Goal: Communication & Community: Answer question/provide support

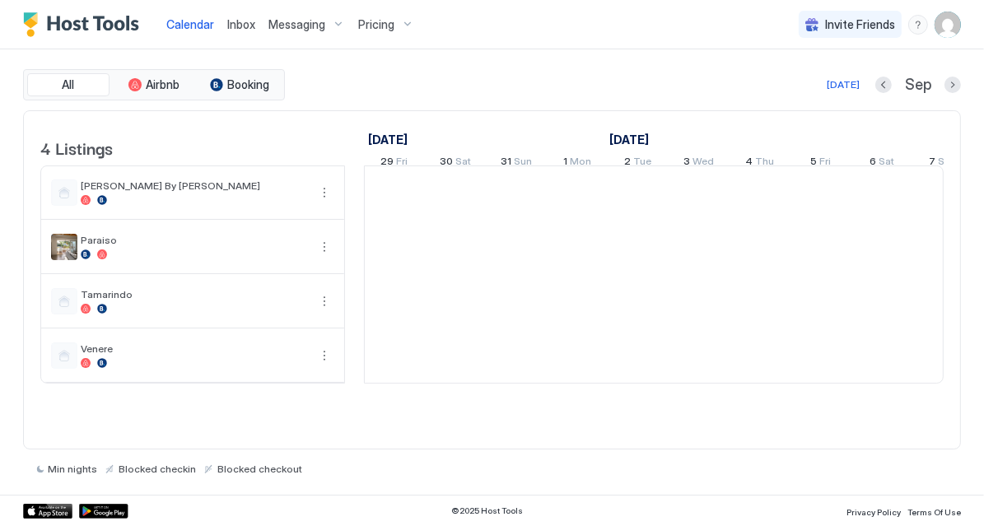
scroll to position [0, 914]
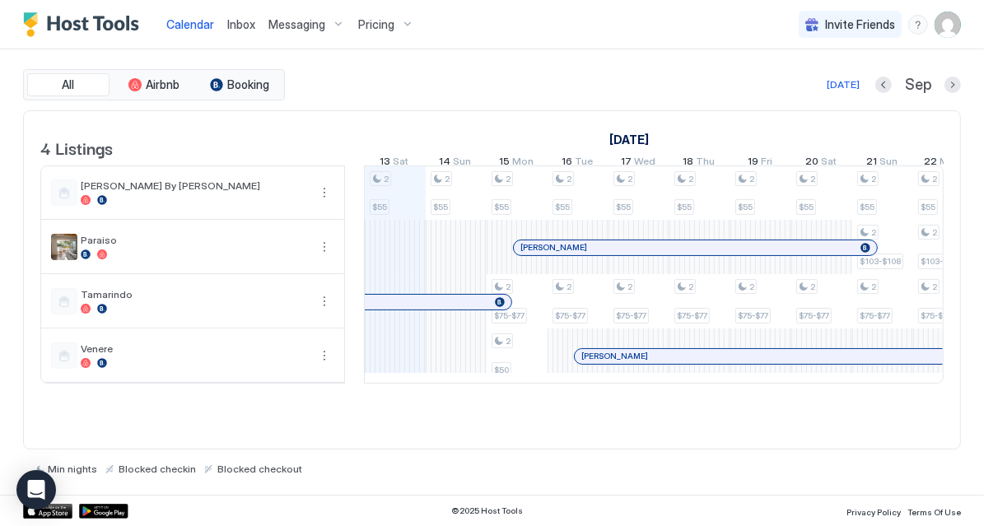
click at [244, 35] on div "Inbox" at bounding box center [241, 24] width 41 height 30
click at [252, 18] on span "Inbox" at bounding box center [241, 24] width 28 height 14
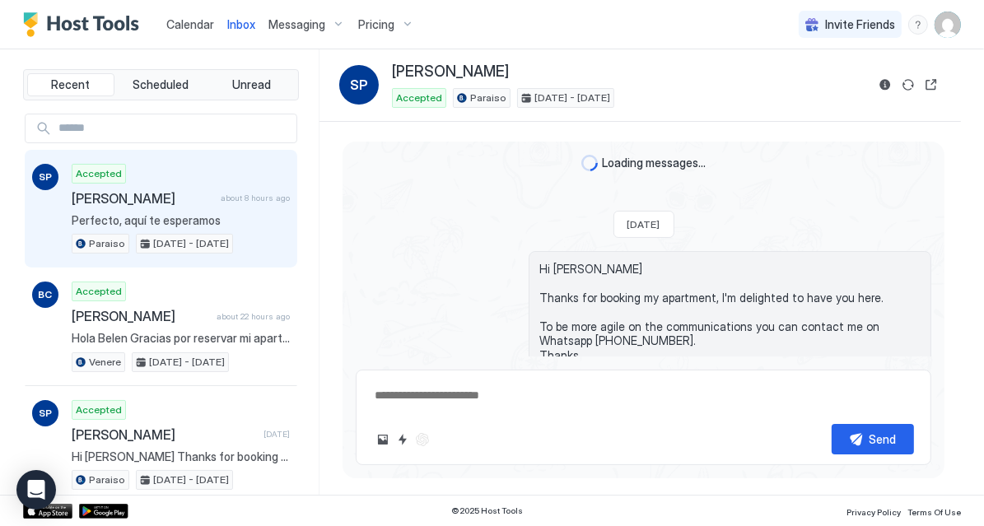
scroll to position [295, 0]
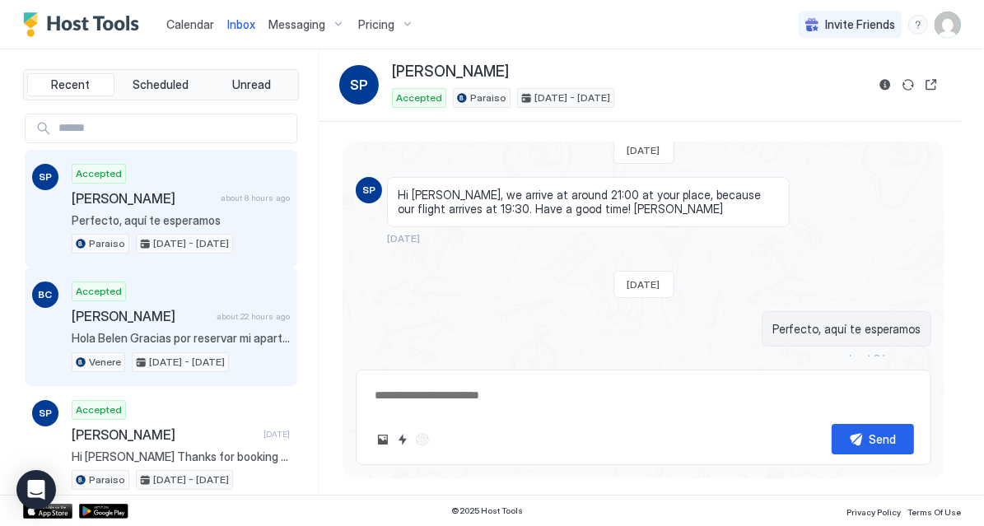
click at [170, 313] on span "[PERSON_NAME]" at bounding box center [141, 316] width 138 height 16
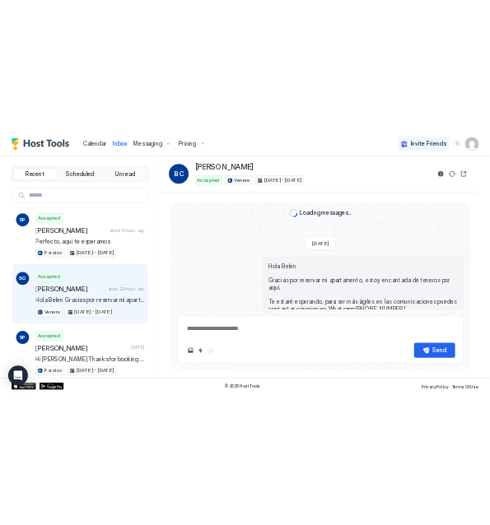
scroll to position [44, 0]
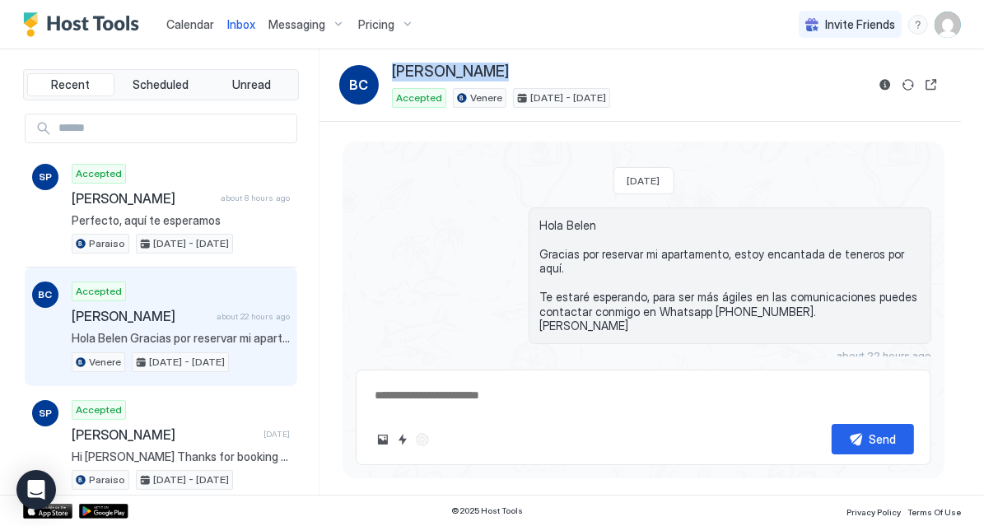
drag, startPoint x: 497, startPoint y: 71, endPoint x: 391, endPoint y: 71, distance: 105.4
click at [391, 71] on div "BC [PERSON_NAME] Accepted Venere [DATE] - [DATE]" at bounding box center [602, 85] width 526 height 45
copy span "[PERSON_NAME]"
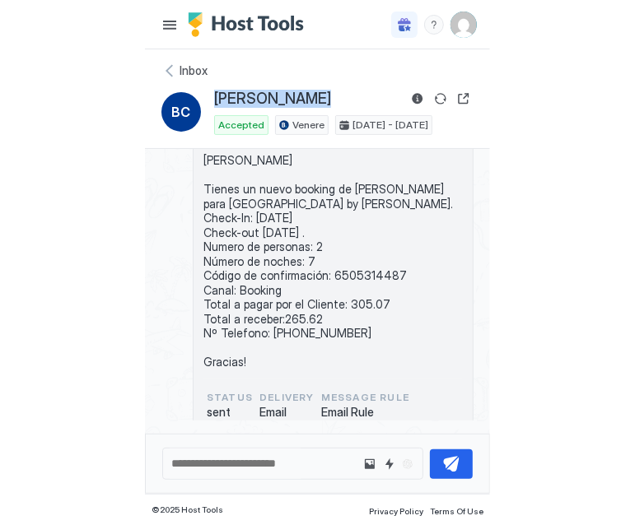
scroll to position [0, 0]
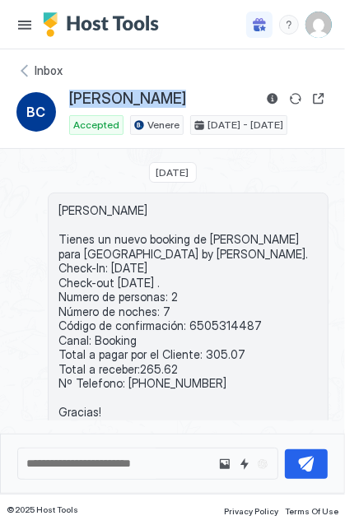
click at [217, 312] on span "[PERSON_NAME] Tienes un nuevo booking de [PERSON_NAME] para [GEOGRAPHIC_DATA] b…" at bounding box center [187, 311] width 259 height 217
click at [217, 313] on span "[PERSON_NAME] Tienes un nuevo booking de [PERSON_NAME] para [GEOGRAPHIC_DATA] b…" at bounding box center [187, 311] width 259 height 217
click at [215, 316] on span "[PERSON_NAME] Tienes un nuevo booking de [PERSON_NAME] para [GEOGRAPHIC_DATA] b…" at bounding box center [187, 311] width 259 height 217
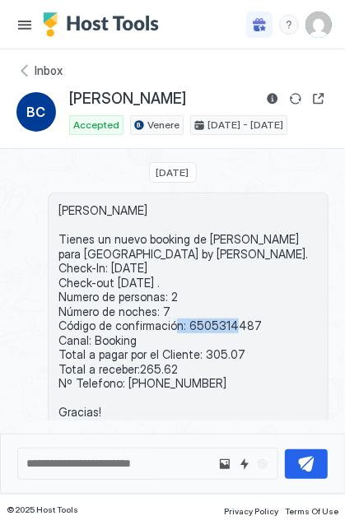
click at [215, 316] on span "[PERSON_NAME] Tienes un nuevo booking de [PERSON_NAME] para [GEOGRAPHIC_DATA] b…" at bounding box center [187, 311] width 259 height 217
copy span "6505314487"
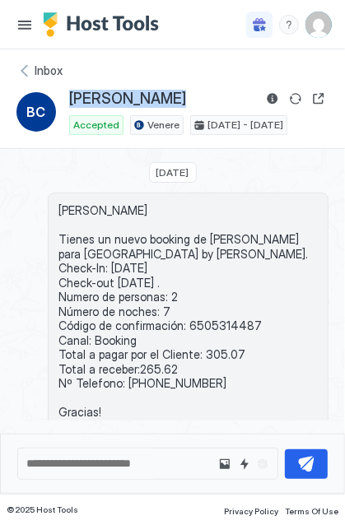
drag, startPoint x: 164, startPoint y: 98, endPoint x: 70, endPoint y: 87, distance: 94.5
click at [70, 87] on div "Inbox BC [PERSON_NAME] Accepted Venere [DATE] - [DATE]" at bounding box center [172, 99] width 345 height 100
copy span "[PERSON_NAME]"
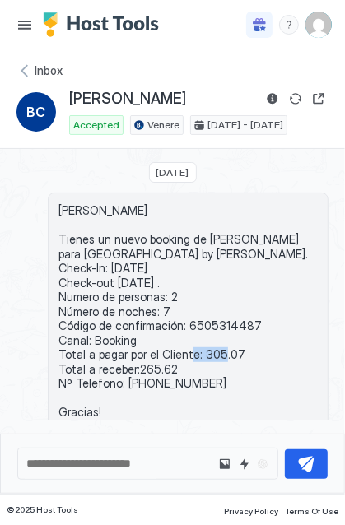
drag, startPoint x: 237, startPoint y: 349, endPoint x: 197, endPoint y: 355, distance: 40.8
click at [197, 355] on span "[PERSON_NAME] Tienes un nuevo booking de [PERSON_NAME] para [GEOGRAPHIC_DATA] b…" at bounding box center [187, 311] width 259 height 217
copy span "305.07"
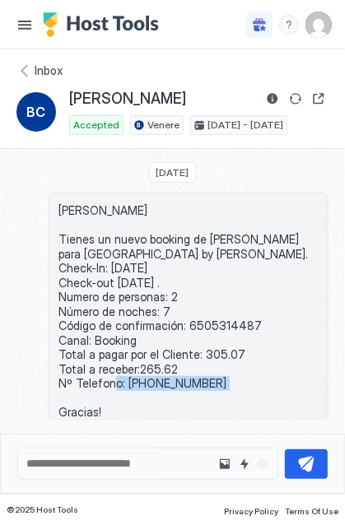
drag, startPoint x: 229, startPoint y: 382, endPoint x: 124, endPoint y: 384, distance: 104.6
click at [124, 384] on span "[PERSON_NAME] Tienes un nuevo booking de [PERSON_NAME] para [GEOGRAPHIC_DATA] b…" at bounding box center [187, 311] width 259 height 217
copy span "[PHONE_NUMBER]"
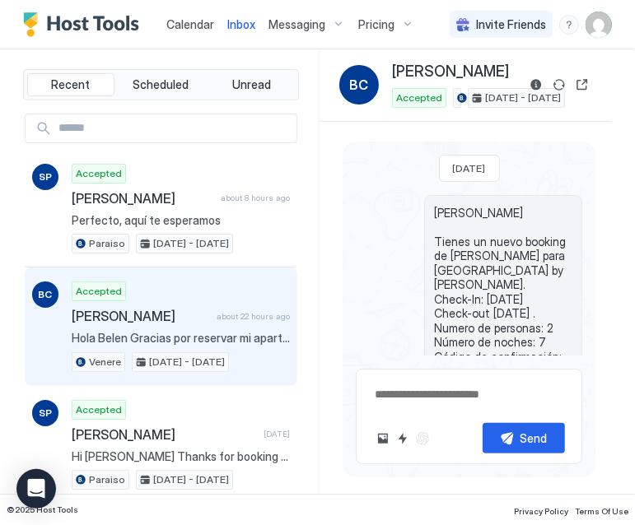
type textarea "*"
